Goal: Transaction & Acquisition: Purchase product/service

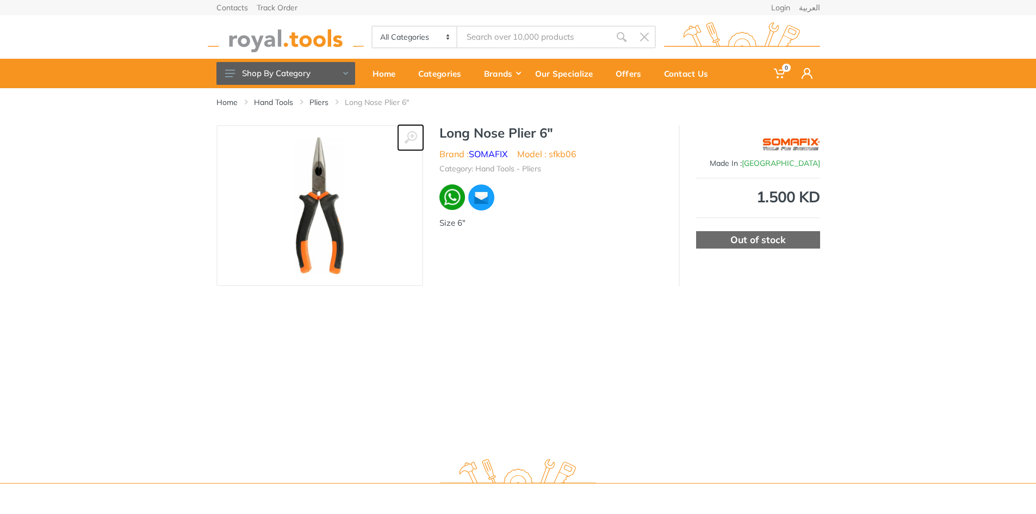
click at [413, 135] on icon at bounding box center [410, 137] width 13 height 13
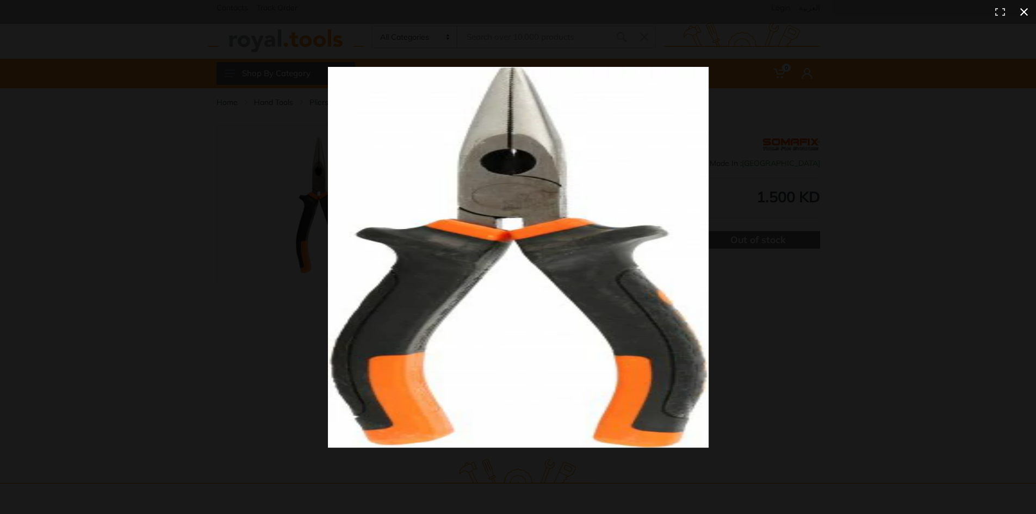
click at [867, 289] on div at bounding box center [751, 277] width 846 height 420
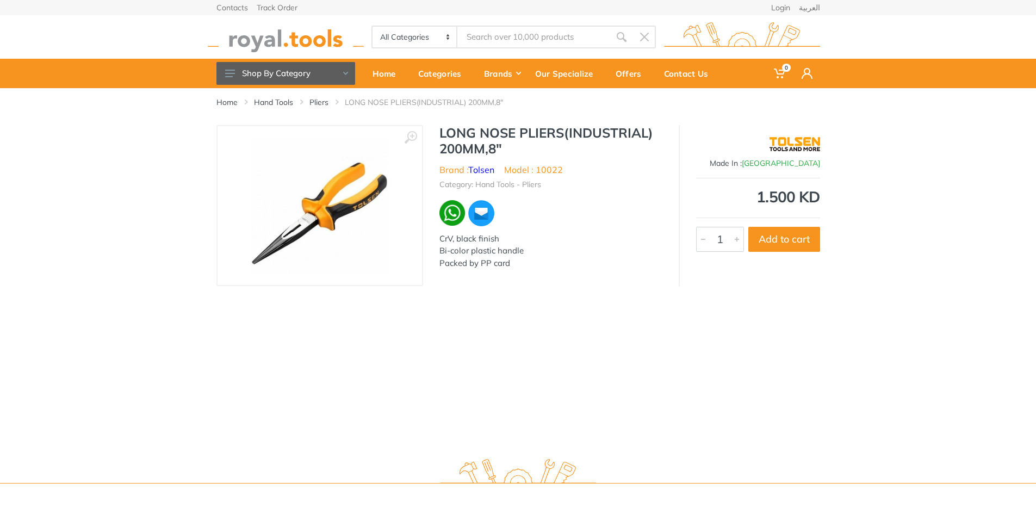
click at [305, 221] on img at bounding box center [319, 205] width 137 height 137
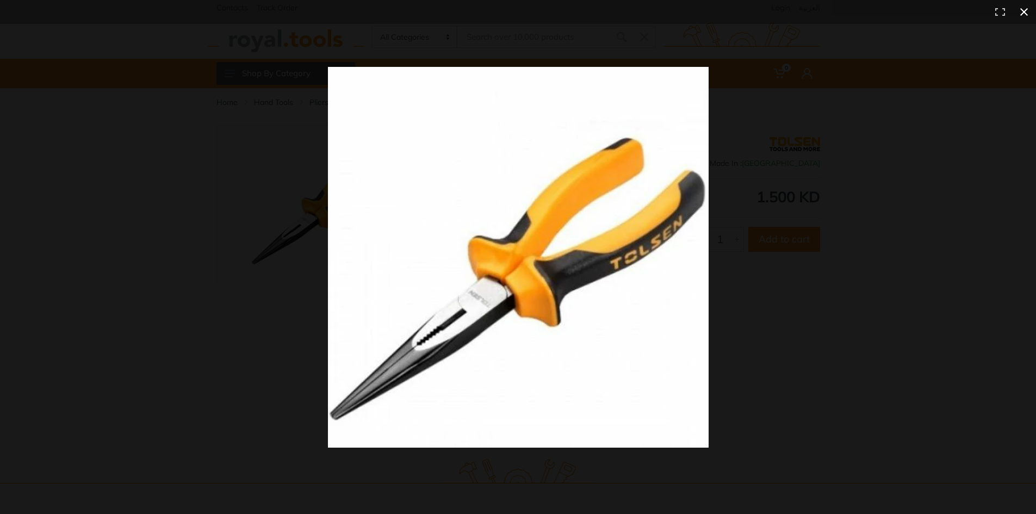
click at [823, 295] on div at bounding box center [751, 277] width 846 height 420
